Goal: Task Accomplishment & Management: Use online tool/utility

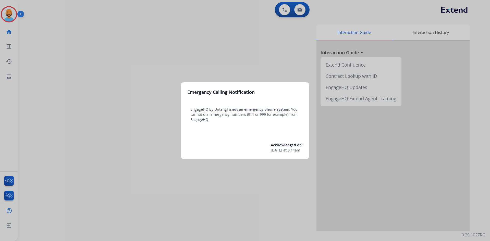
click at [8, 16] on div at bounding box center [245, 120] width 490 height 241
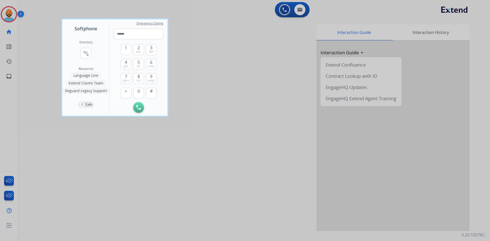
click at [8, 16] on div at bounding box center [245, 120] width 490 height 241
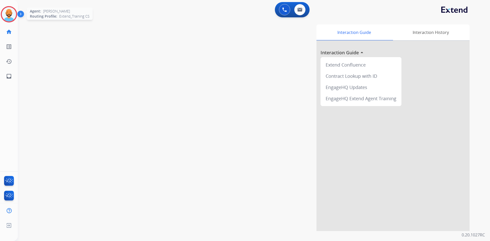
click at [9, 17] on img at bounding box center [9, 14] width 14 height 14
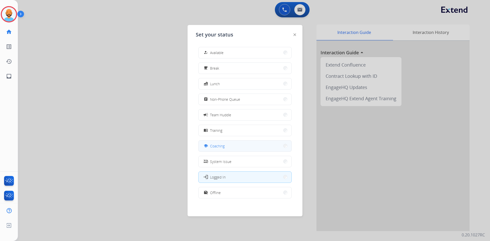
click at [274, 143] on button "school Coaching" at bounding box center [244, 146] width 93 height 11
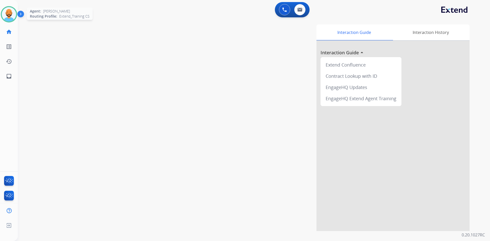
click at [11, 16] on img at bounding box center [9, 14] width 14 height 14
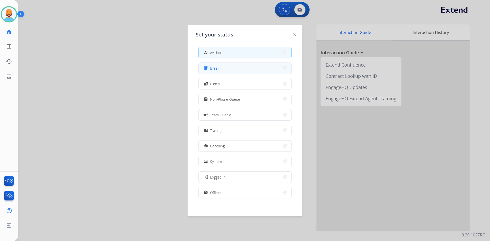
click at [280, 70] on button "free_breakfast Break" at bounding box center [244, 68] width 93 height 11
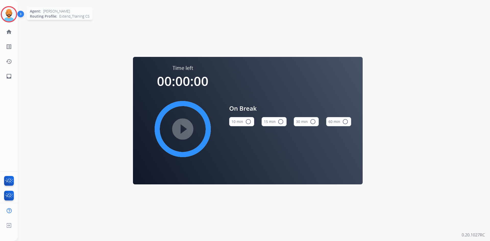
click at [5, 11] on img at bounding box center [9, 14] width 14 height 14
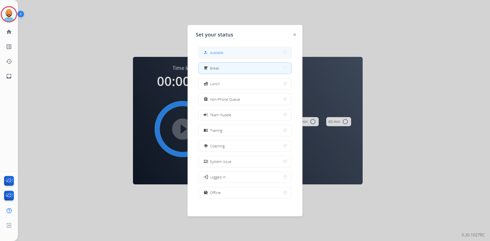
click at [220, 53] on span "Available" at bounding box center [217, 52] width 14 height 5
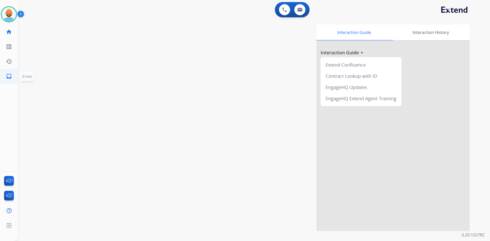
click at [6, 77] on mat-icon "inbox" at bounding box center [9, 76] width 6 height 6
select select "**********"
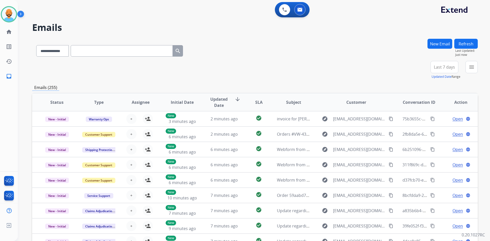
click at [472, 73] on div "menu Type Claims Adjudication Customer Support Escalation Service Support Shipp…" at bounding box center [471, 70] width 12 height 18
click at [472, 71] on button "menu Filters" at bounding box center [471, 67] width 12 height 12
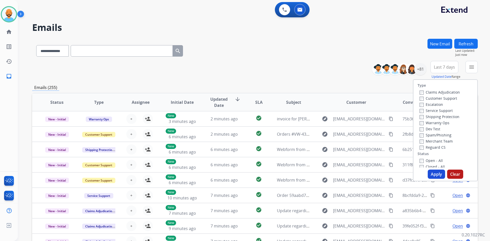
click at [422, 101] on div "Customer Support" at bounding box center [439, 98] width 40 height 6
click at [420, 100] on label "Customer Support" at bounding box center [437, 98] width 37 height 5
click at [430, 171] on button "Apply" at bounding box center [435, 174] width 17 height 9
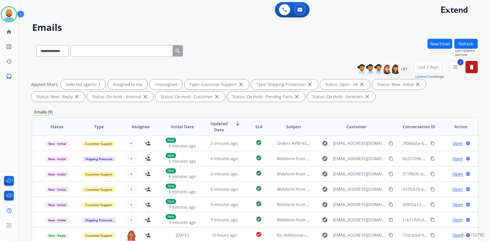
click at [354, 51] on div "**********" at bounding box center [254, 50] width 445 height 22
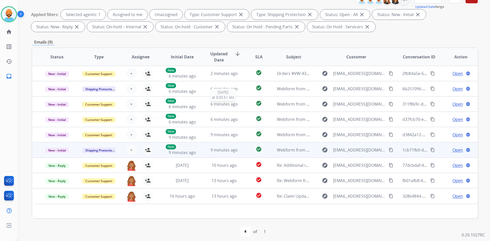
scroll to position [74, 0]
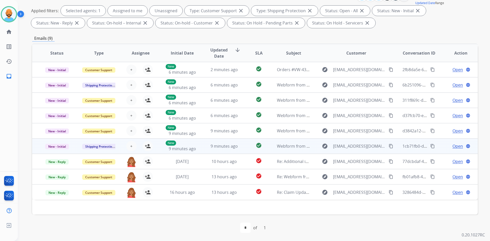
click at [201, 146] on td "9 minutes ago" at bounding box center [220, 145] width 42 height 15
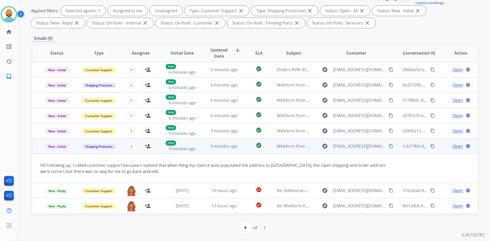
scroll to position [14, 0]
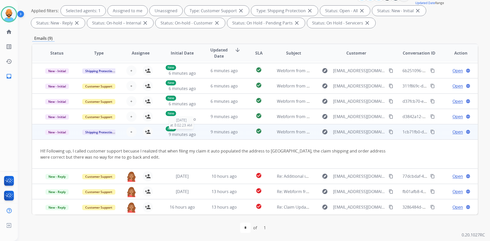
click at [194, 134] on span "9 minutes ago" at bounding box center [182, 135] width 27 height 6
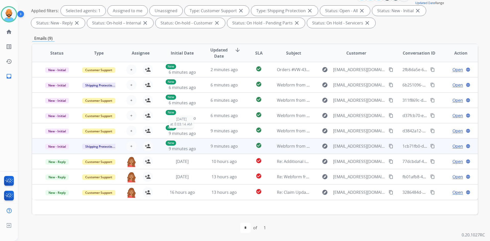
click at [194, 134] on span "9 minutes ago" at bounding box center [182, 134] width 27 height 6
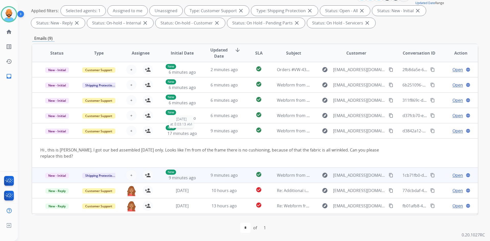
scroll to position [14, 0]
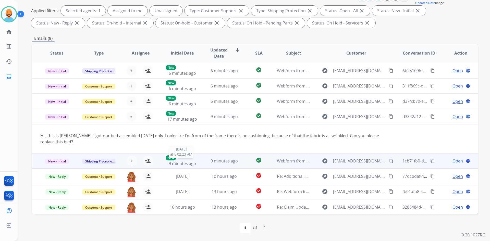
click at [197, 159] on div "New 9 minutes ago" at bounding box center [182, 160] width 33 height 11
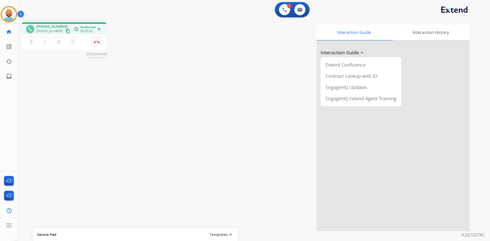
click at [100, 40] on button "Disconnect" at bounding box center [96, 42] width 11 height 11
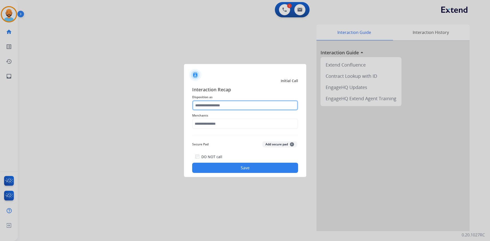
click at [212, 106] on input "text" at bounding box center [245, 105] width 106 height 10
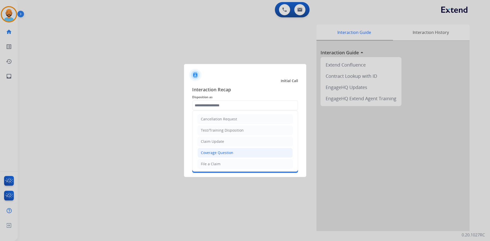
click at [209, 151] on div "Coverage Question" at bounding box center [217, 152] width 32 height 5
type input "**********"
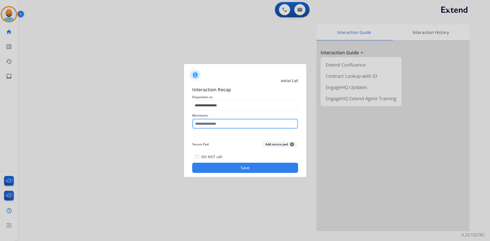
click at [209, 124] on input "text" at bounding box center [245, 124] width 106 height 10
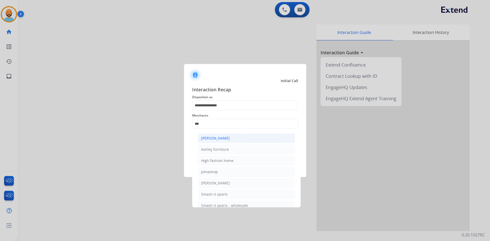
click at [219, 142] on li "[PERSON_NAME]" at bounding box center [246, 138] width 97 height 10
type input "**********"
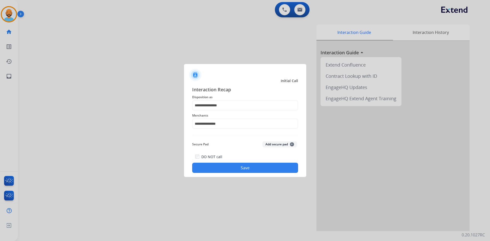
click at [224, 163] on button "Save" at bounding box center [245, 168] width 106 height 10
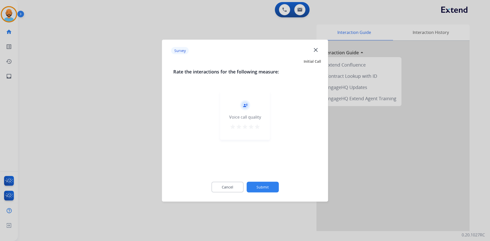
click at [258, 125] on mat-icon "star" at bounding box center [257, 126] width 6 height 6
click at [259, 184] on button "Submit" at bounding box center [262, 187] width 32 height 11
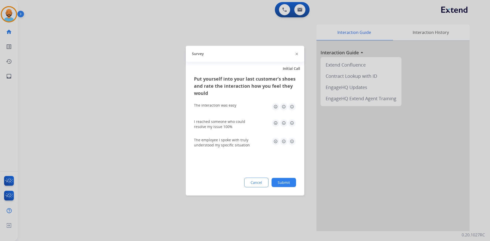
click at [291, 108] on img at bounding box center [292, 107] width 8 height 8
click at [292, 122] on img at bounding box center [292, 123] width 8 height 8
click at [294, 140] on img at bounding box center [292, 141] width 8 height 8
click at [284, 178] on button "Submit" at bounding box center [283, 182] width 24 height 9
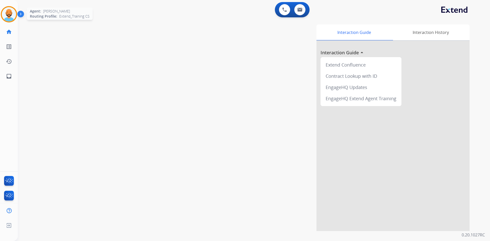
click at [10, 17] on img at bounding box center [9, 14] width 14 height 14
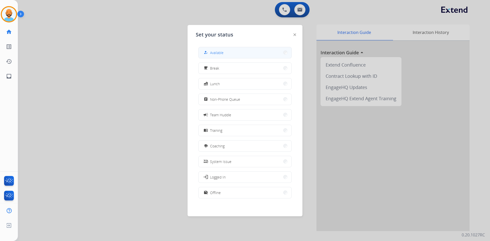
click at [217, 56] on button "how_to_reg Available" at bounding box center [244, 52] width 93 height 11
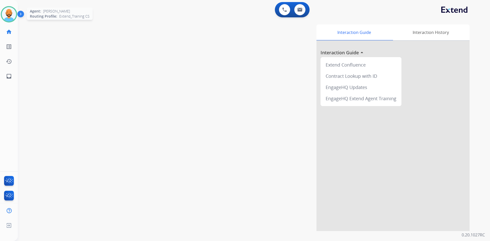
click at [9, 18] on img at bounding box center [9, 14] width 14 height 14
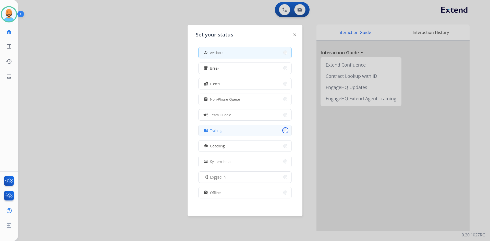
click at [282, 131] on button "menu_book Training" at bounding box center [244, 130] width 93 height 11
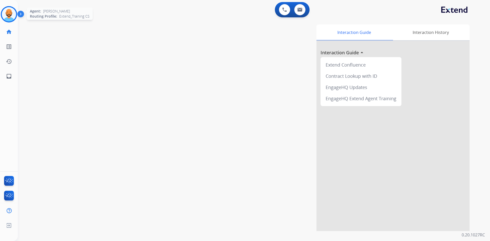
click at [14, 9] on img at bounding box center [9, 14] width 14 height 14
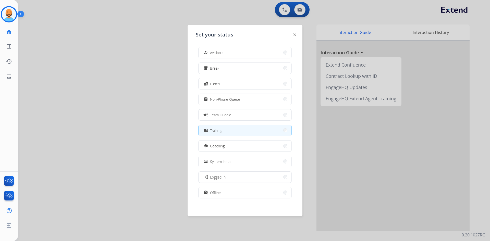
click at [94, 29] on div at bounding box center [245, 120] width 490 height 241
